Goal: Task Accomplishment & Management: Complete application form

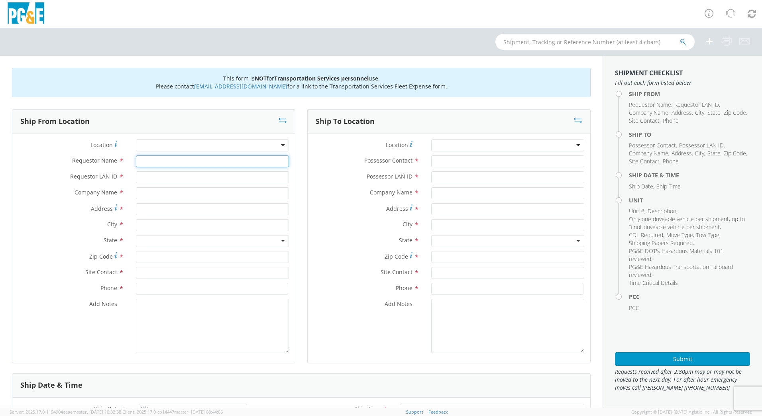
click at [181, 160] on input "Requestor Name *" at bounding box center [212, 161] width 153 height 12
type input "[PERSON_NAME]"
click at [167, 180] on input "Requestor LAN ID *" at bounding box center [212, 177] width 153 height 12
type input "N4RE"
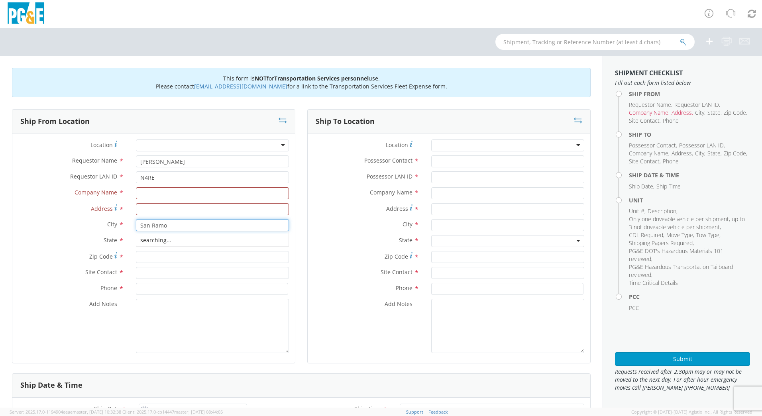
type input "San [PERSON_NAME]"
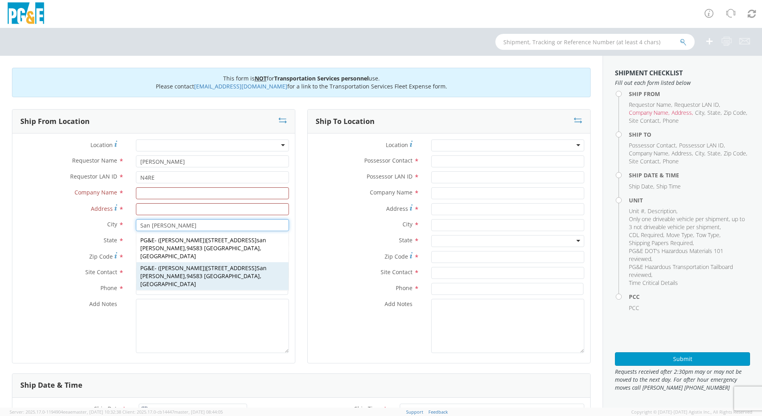
click at [185, 264] on span "[PERSON_NAME]" at bounding box center [182, 268] width 45 height 8
type input "PG&E"
type input "[STREET_ADDRESS]"
type input "94583"
type input "[PERSON_NAME]"
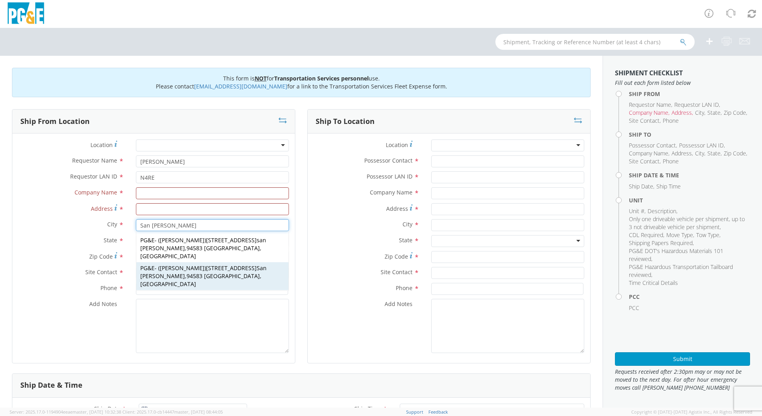
type input "[PHONE_NUMBER]"
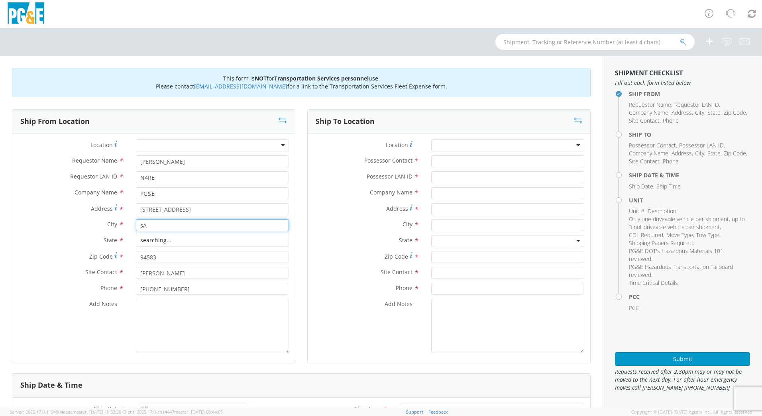
type input "s"
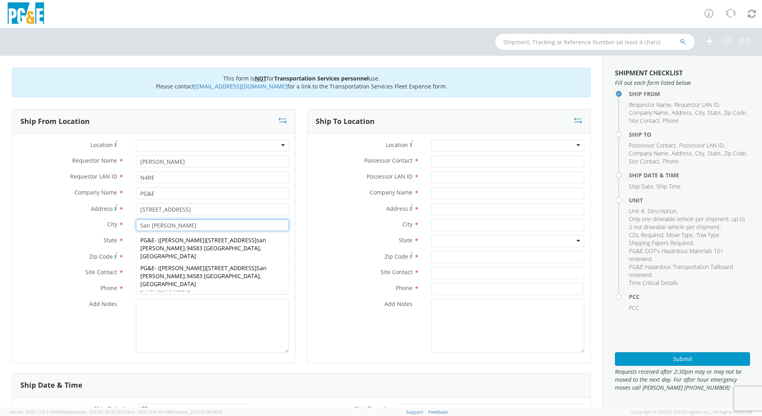
type input "San [PERSON_NAME]"
click at [220, 321] on textarea "Add Notes *" at bounding box center [212, 326] width 153 height 54
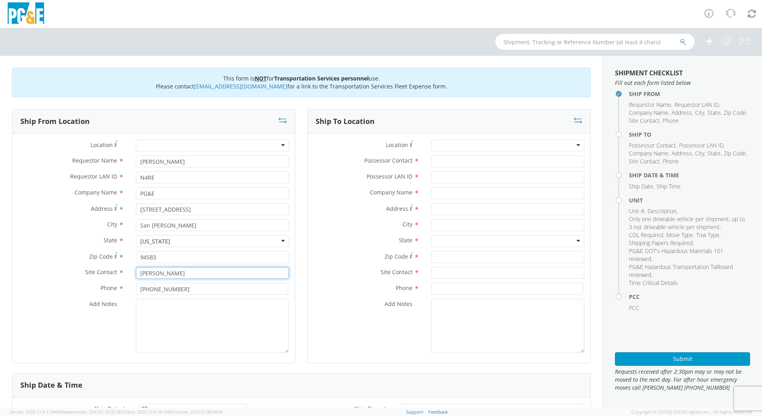
drag, startPoint x: 188, startPoint y: 278, endPoint x: 38, endPoint y: 255, distance: 151.5
click at [38, 255] on div "Location * (OBSOLETE) [PERSON_NAME] SC - GC TRAILER (OBSOLETE) [GEOGRAPHIC_DATA…" at bounding box center [153, 248] width 282 height 218
type input "[PERSON_NAME]"
drag, startPoint x: 183, startPoint y: 292, endPoint x: 110, endPoint y: 288, distance: 73.0
click at [112, 288] on div "Phone * [PHONE_NUMBER]" at bounding box center [153, 289] width 282 height 12
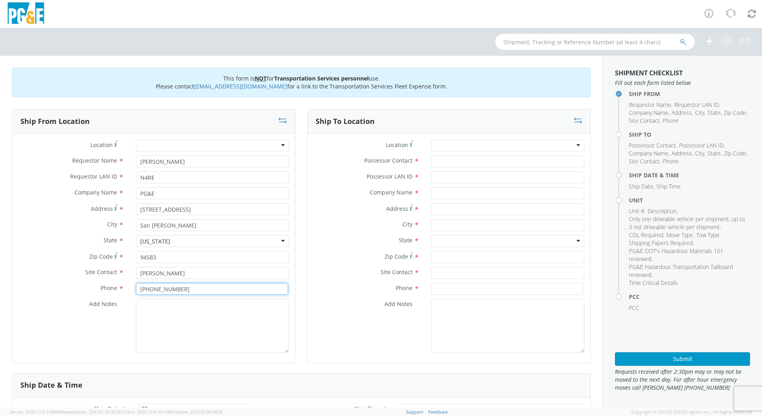
type input "[PHONE_NUMBER]"
click at [452, 159] on input "Possessor Contact *" at bounding box center [507, 161] width 153 height 12
type input "[PERSON_NAME]"
type input "DFMX"
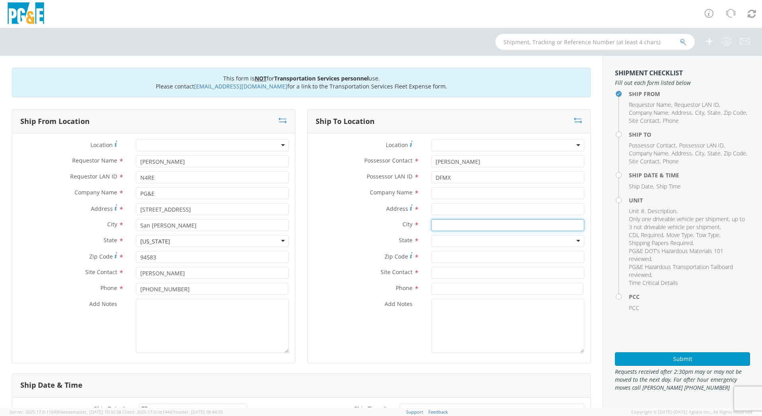
click at [455, 225] on input "text" at bounding box center [507, 225] width 153 height 12
type input "[GEOGRAPHIC_DATA]"
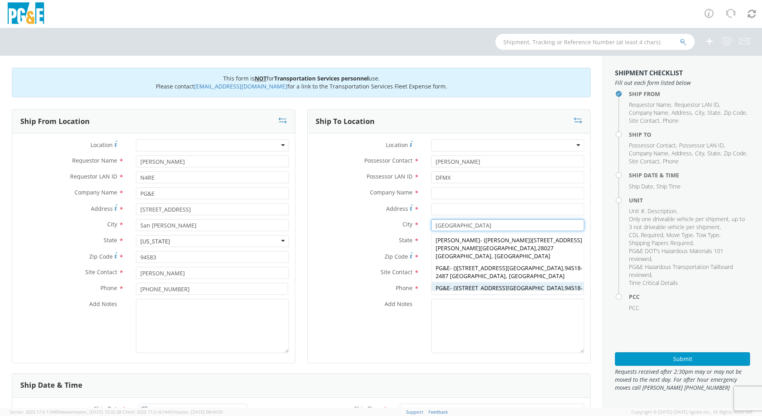
click at [478, 282] on div "PG&E - ( ) [STREET_ADDRESS]" at bounding box center [507, 292] width 152 height 20
type input "PG&E"
type input "[STREET_ADDRESS]"
type input "94518-2487"
type input "[GEOGRAPHIC_DATA]"
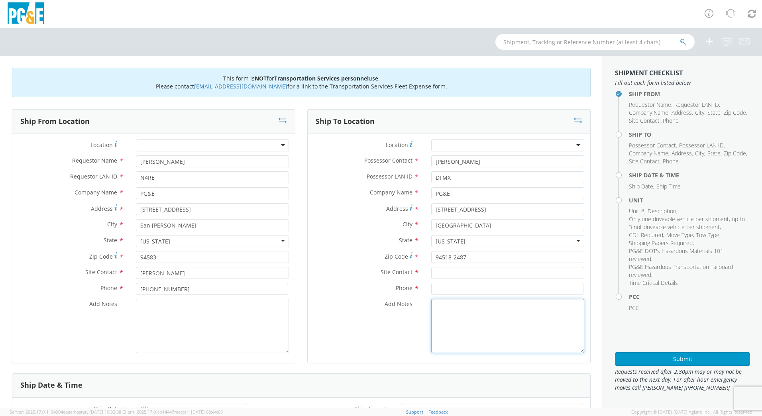
click at [490, 331] on textarea "Add Notes *" at bounding box center [507, 326] width 153 height 54
click at [472, 269] on input "text" at bounding box center [507, 273] width 153 height 12
type input "S"
type input "[PERSON_NAME]"
click at [434, 293] on input at bounding box center [507, 289] width 152 height 12
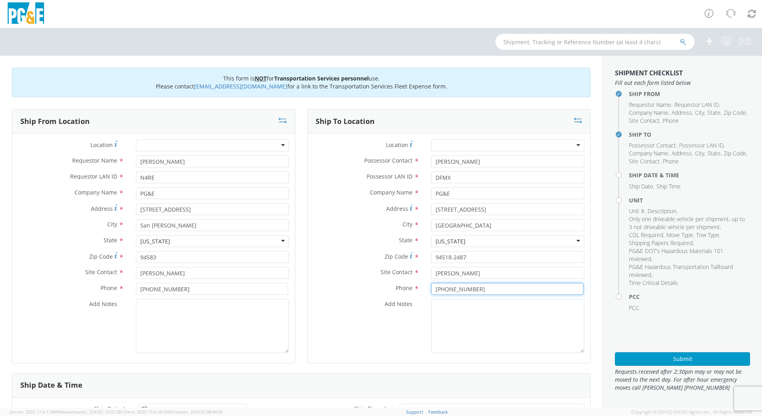
type input "[PHONE_NUMBER]"
click at [499, 329] on textarea "Add Notes *" at bounding box center [507, 326] width 153 height 54
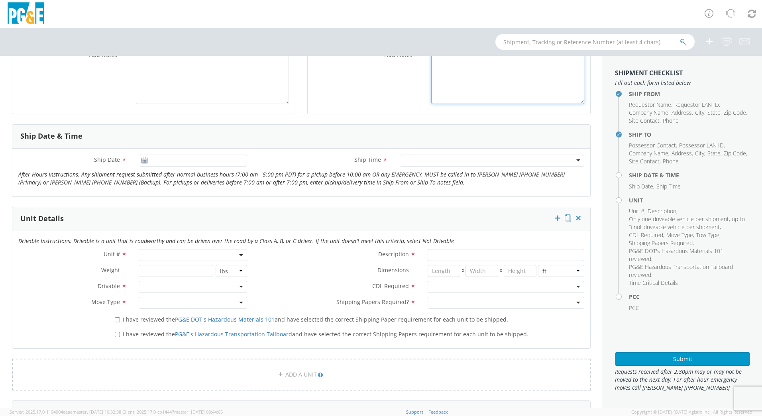
scroll to position [257, 0]
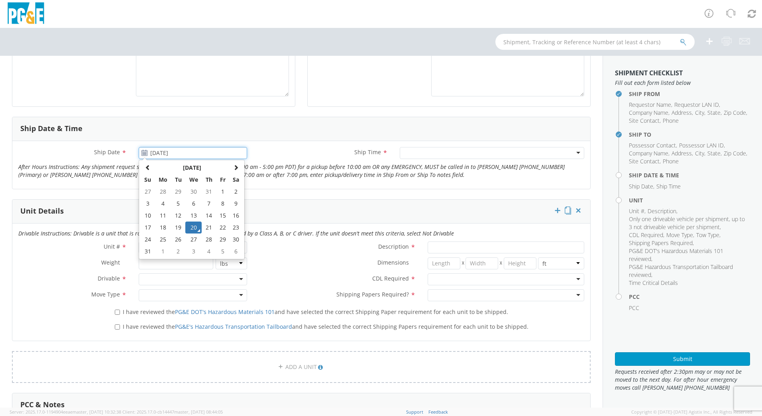
click at [156, 155] on input "[DATE]" at bounding box center [193, 153] width 108 height 12
click at [177, 241] on td "26" at bounding box center [178, 239] width 14 height 12
type input "[DATE]"
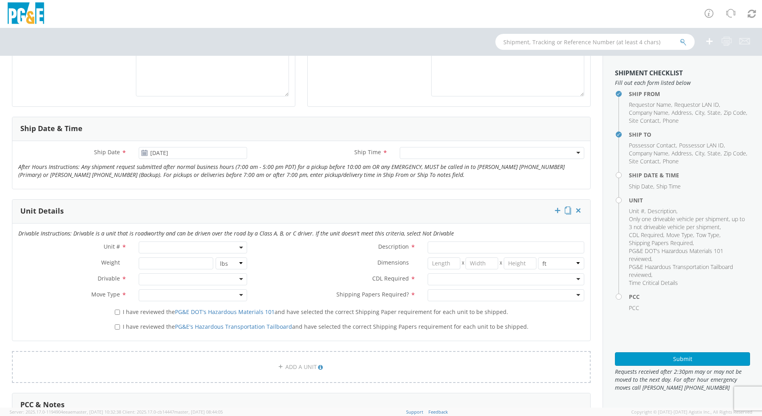
click at [571, 151] on div at bounding box center [492, 153] width 184 height 12
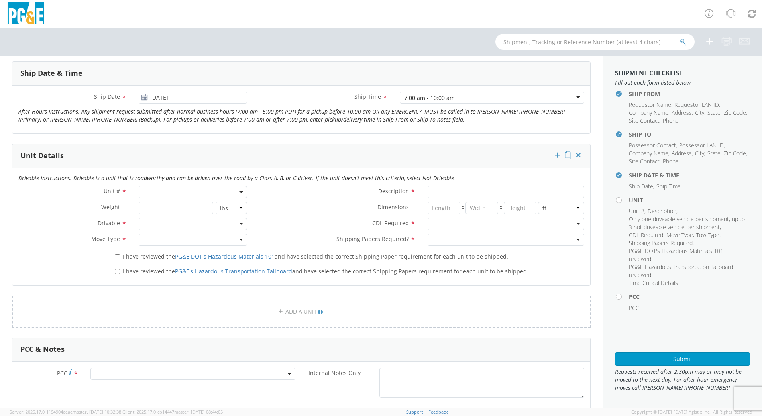
scroll to position [313, 0]
click at [163, 189] on span at bounding box center [193, 191] width 108 height 12
click at [157, 204] on input "search" at bounding box center [192, 204] width 103 height 12
type input "B33368"
type input "VAN; CARGO - COMPACT 4X2"
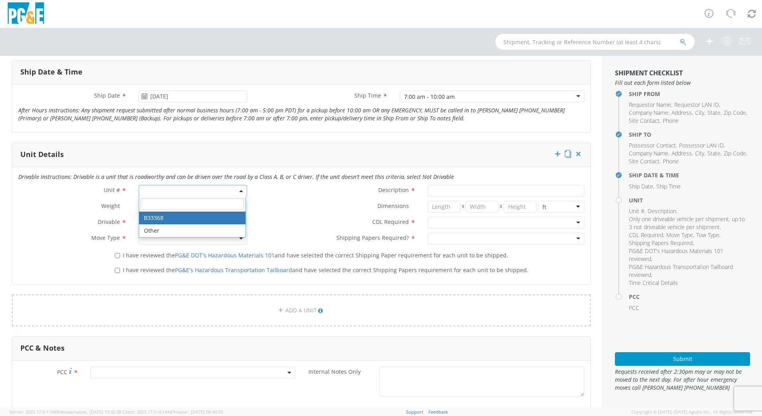
type input "5270"
select select "B33368"
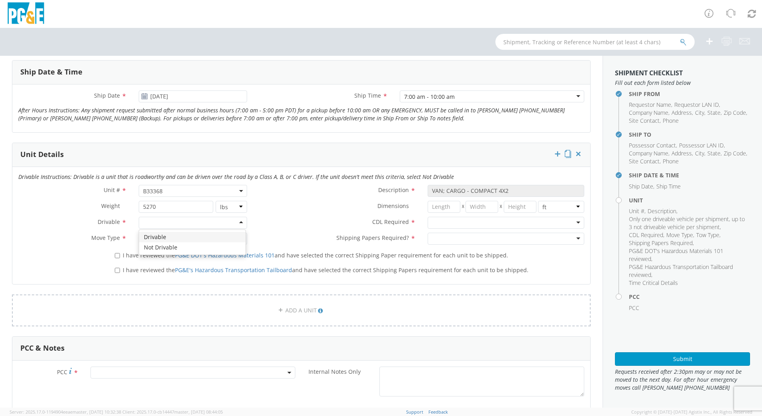
click at [241, 225] on div at bounding box center [193, 223] width 108 height 12
click at [241, 239] on div at bounding box center [193, 239] width 108 height 12
click at [115, 257] on input "I have reviewed the PG&E DOT's Hazardous Materials 101 and have selected the co…" at bounding box center [117, 255] width 5 height 5
checkbox input "true"
click at [115, 265] on label "I have reviewed the PG&E's Hazardous Transportation Tailboard and have selected…" at bounding box center [322, 269] width 415 height 9
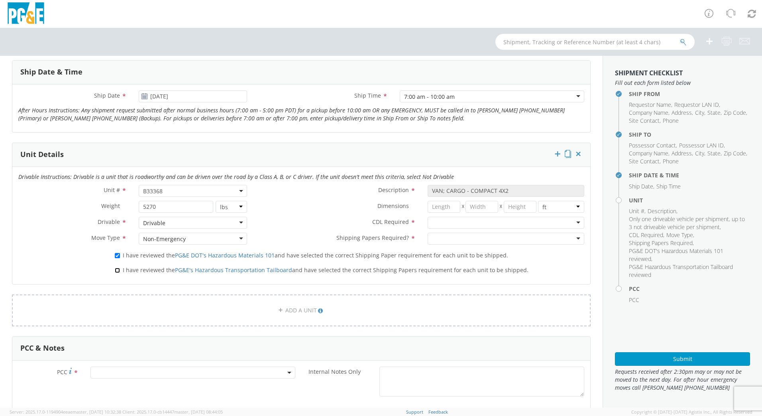
click at [115, 268] on input "I have reviewed the PG&E's Hazardous Transportation Tailboard and have selected…" at bounding box center [117, 270] width 5 height 5
checkbox input "true"
click at [565, 223] on div at bounding box center [505, 223] width 157 height 12
click at [570, 237] on div at bounding box center [505, 239] width 157 height 12
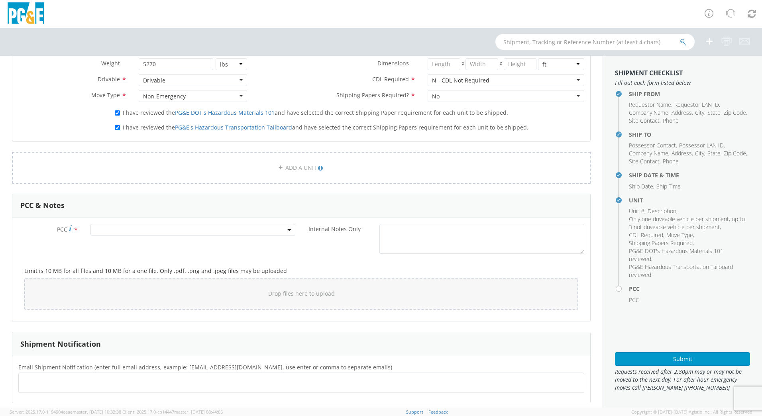
scroll to position [464, 0]
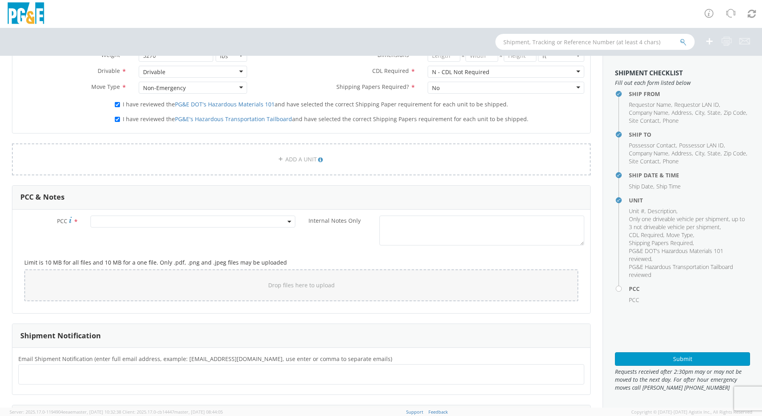
click at [144, 221] on span at bounding box center [192, 222] width 205 height 12
click at [140, 235] on input "number" at bounding box center [191, 235] width 198 height 12
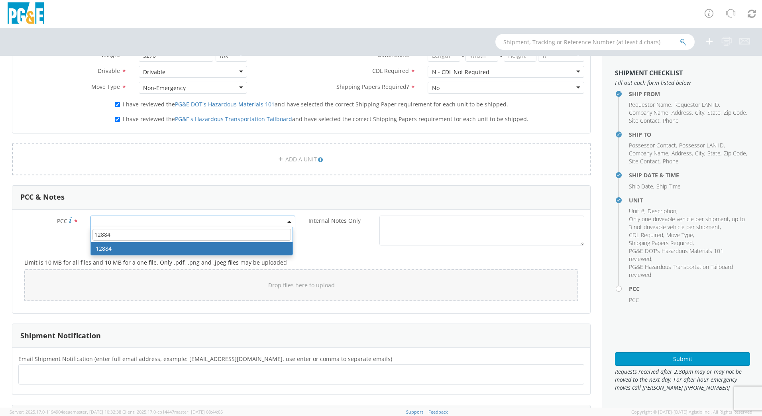
type input "12884"
select select "12884"
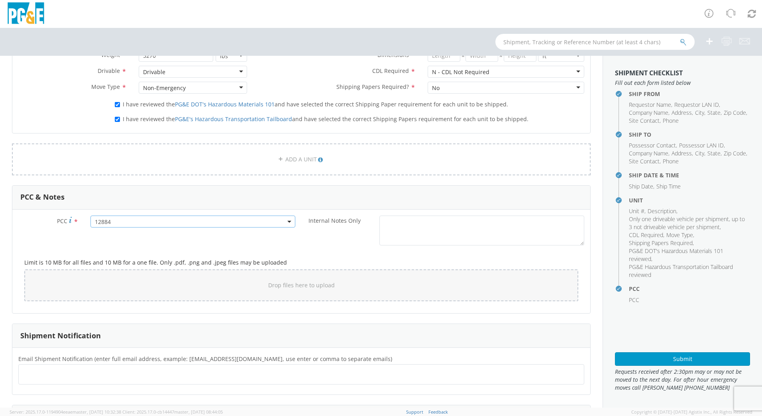
click at [61, 378] on ul at bounding box center [301, 374] width 559 height 13
click at [45, 372] on ul at bounding box center [301, 374] width 559 height 13
paste input "[EMAIL_ADDRESS][DOMAIN_NAME], [EMAIL_ADDRESS][DOMAIN_NAME], [EMAIL_ADDRESS][DOM…"
type input "[EMAIL_ADDRESS][DOMAIN_NAME], [EMAIL_ADDRESS][DOMAIN_NAME], [EMAIL_ADDRESS][DOM…"
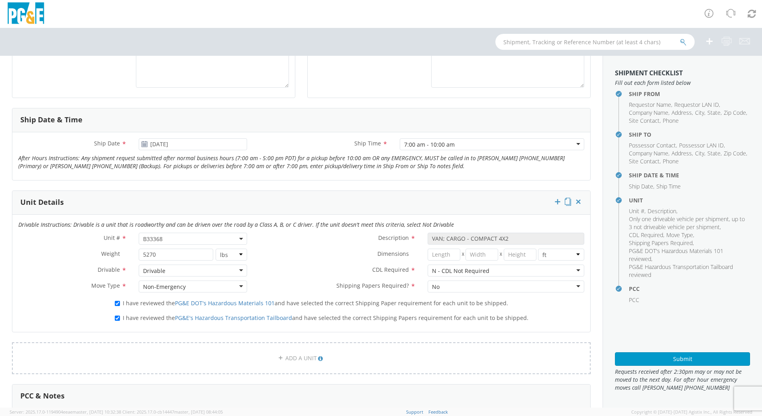
scroll to position [261, 0]
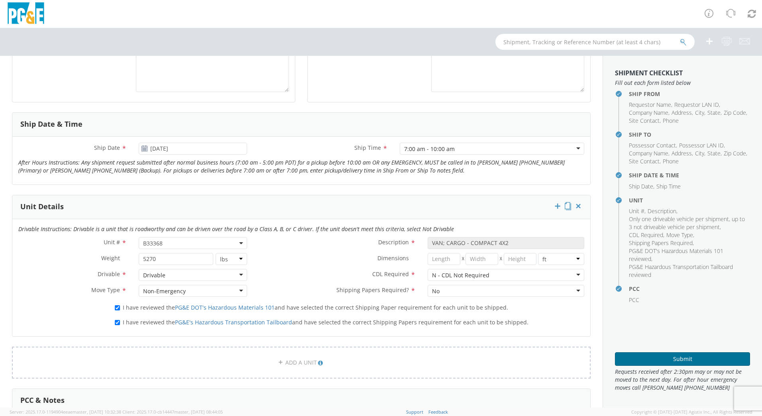
click at [685, 358] on button "Submit" at bounding box center [682, 359] width 135 height 14
